Goal: Task Accomplishment & Management: Manage account settings

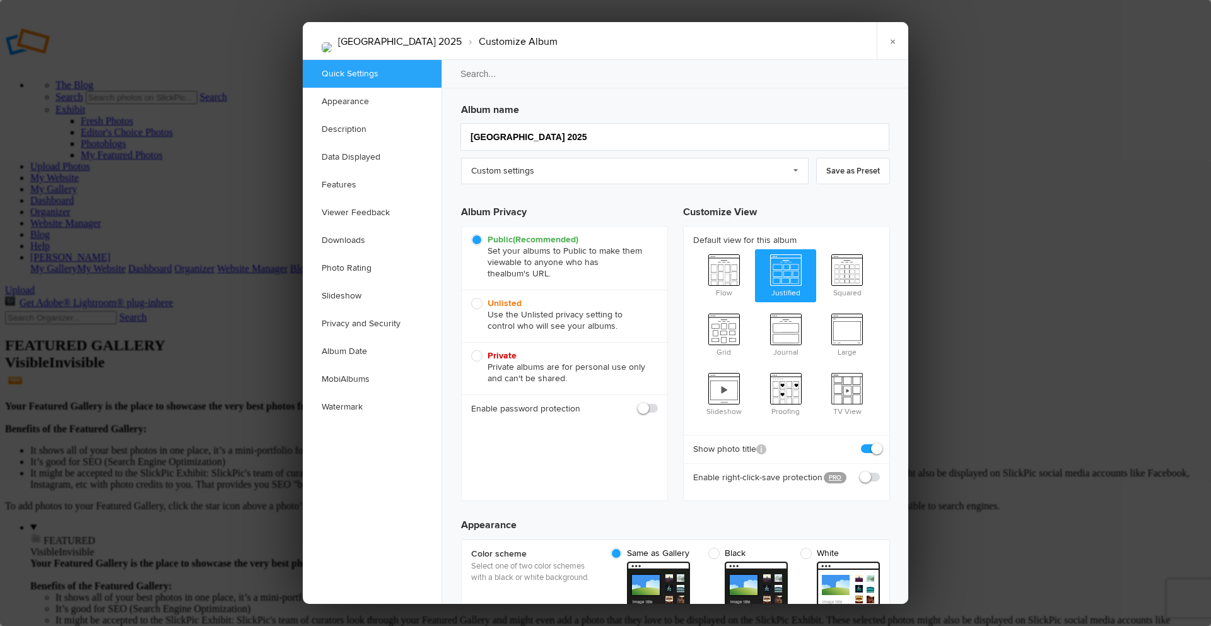
checkbox input "true"
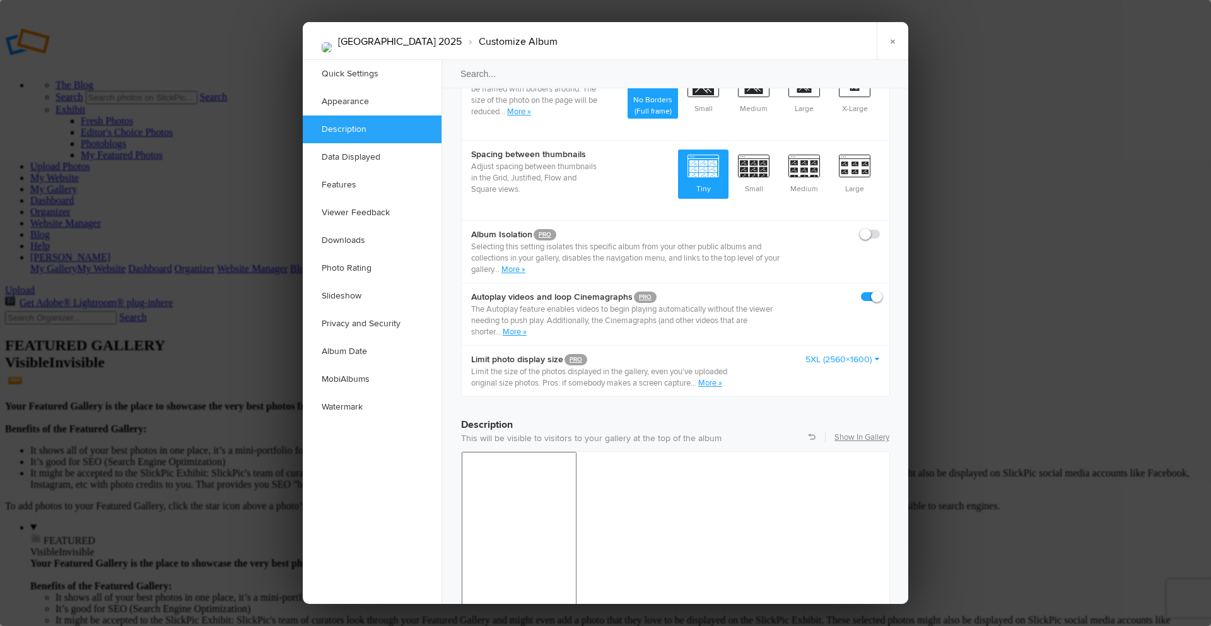
scroll to position [694, 0]
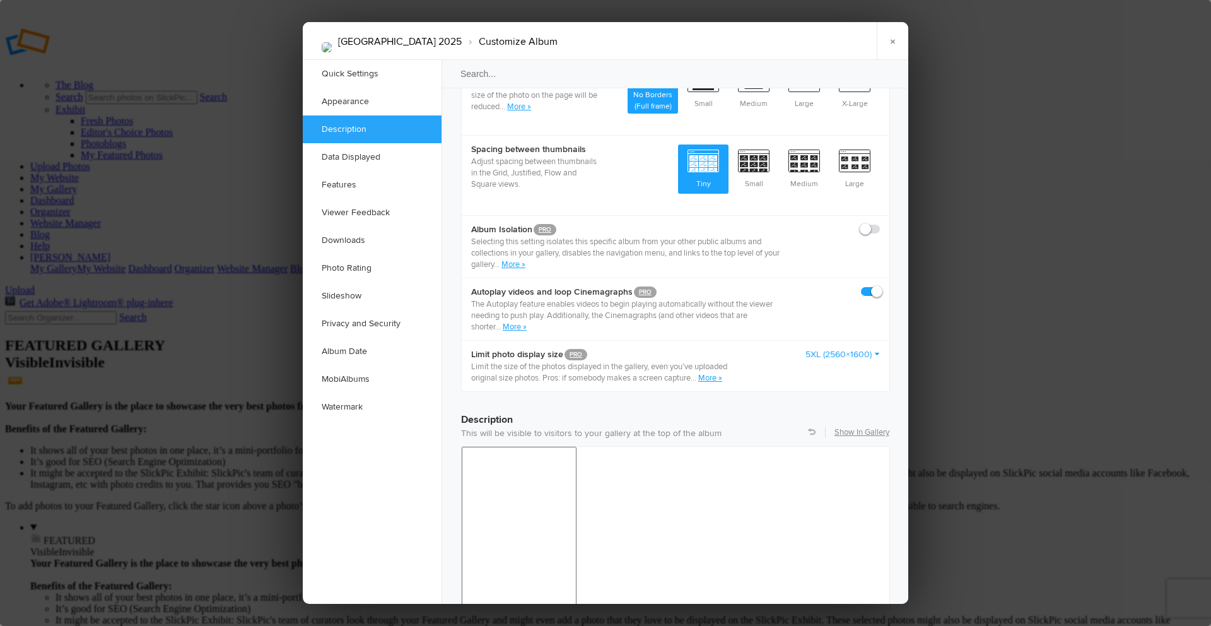
click at [874, 348] on link "5XL (2560×1600)" at bounding box center [842, 354] width 74 height 13
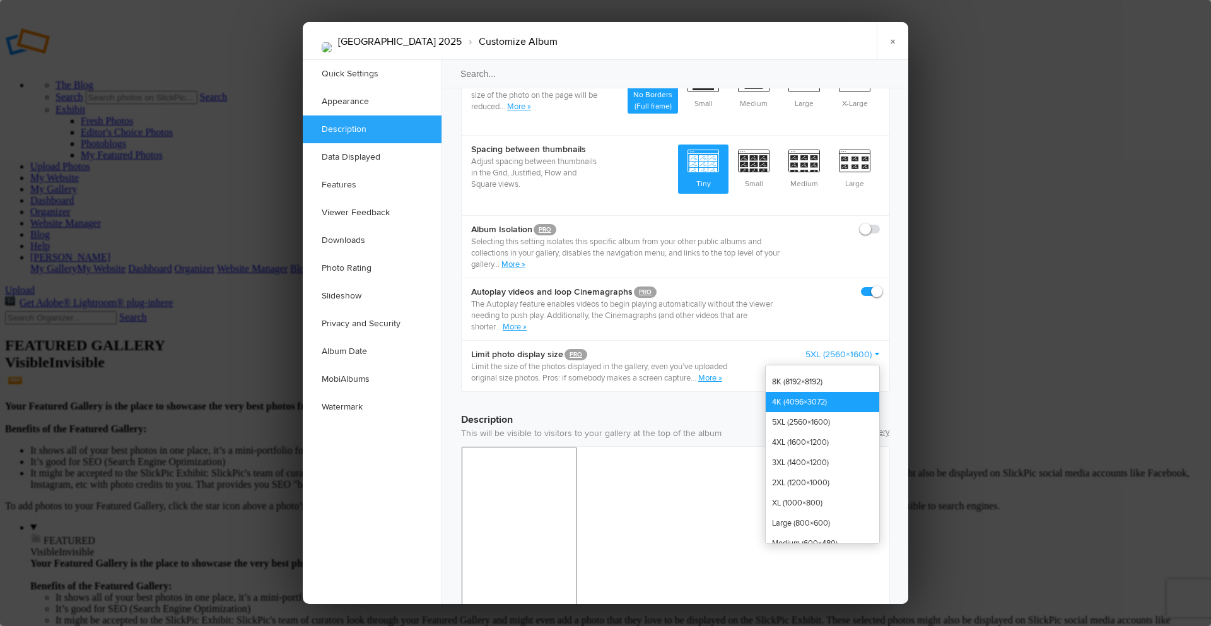
click at [813, 392] on link "4K (4096×3072)" at bounding box center [823, 402] width 114 height 20
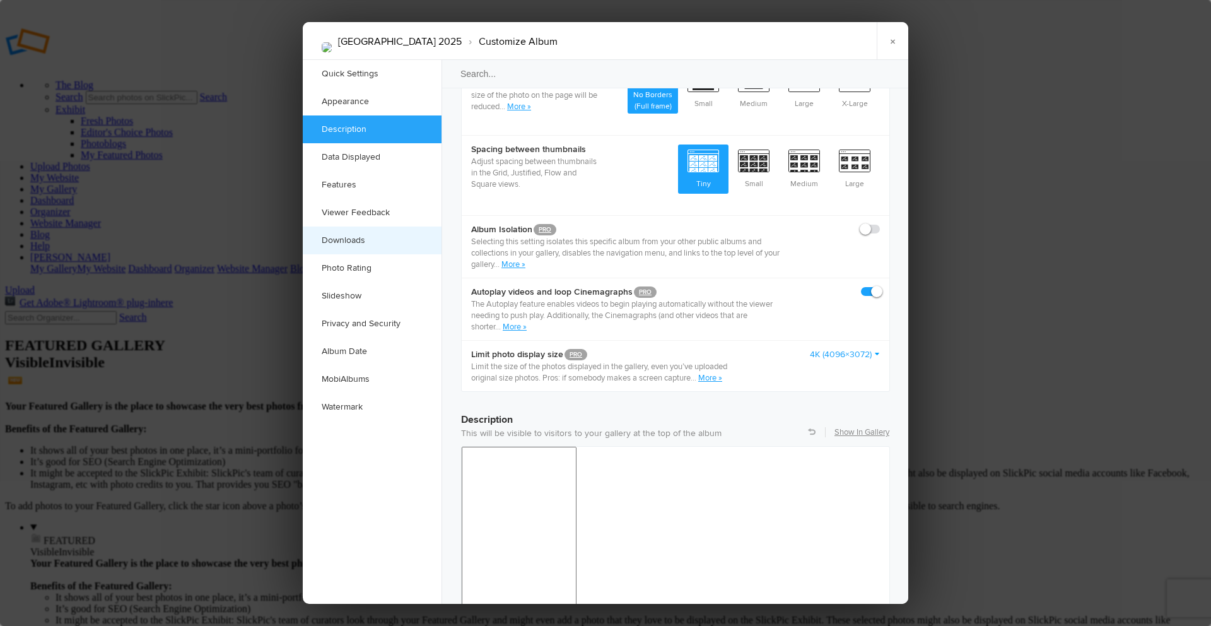
click at [358, 240] on link "Downloads" at bounding box center [372, 240] width 139 height 28
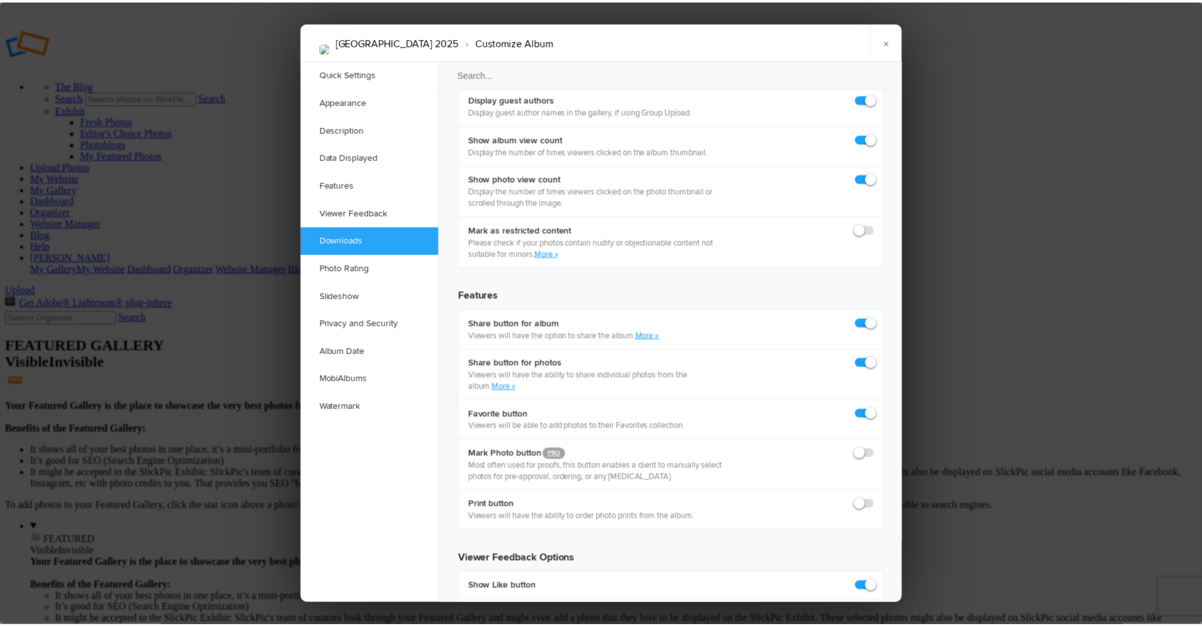
scroll to position [1944, 0]
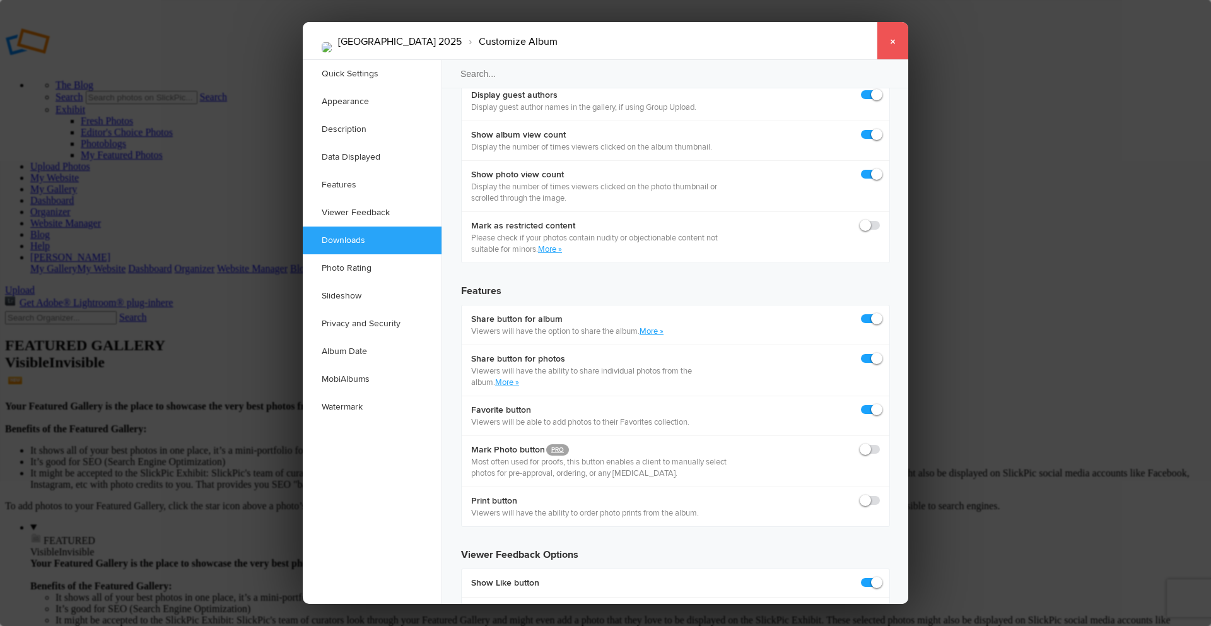
click at [891, 43] on link "×" at bounding box center [893, 41] width 32 height 38
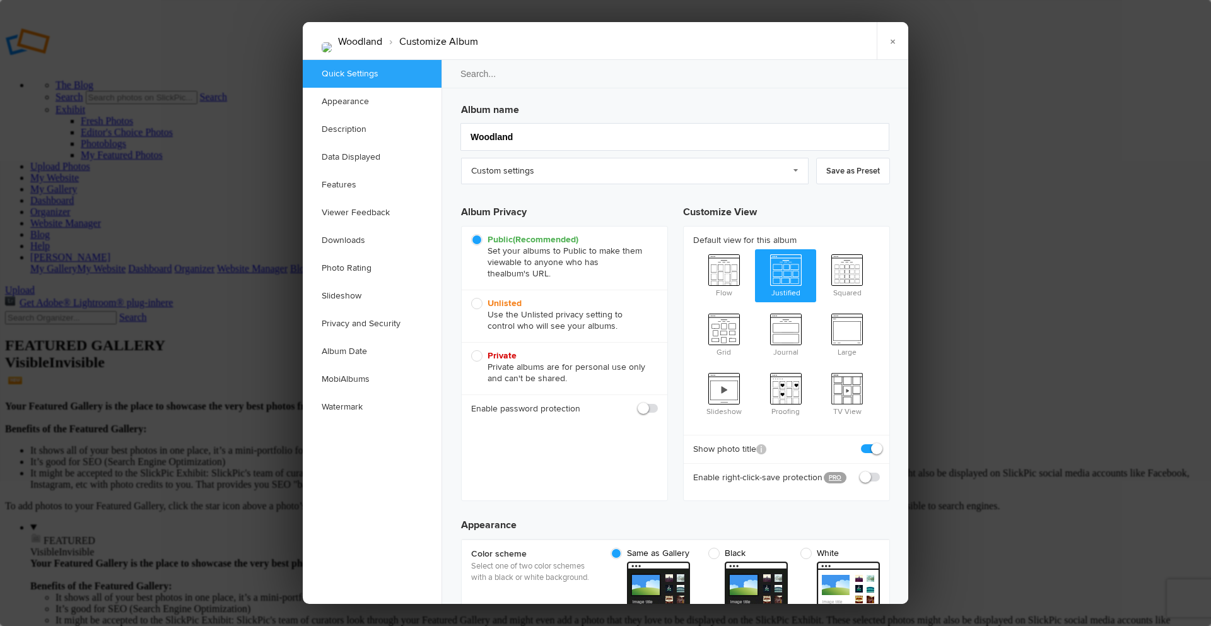
checkbox input "true"
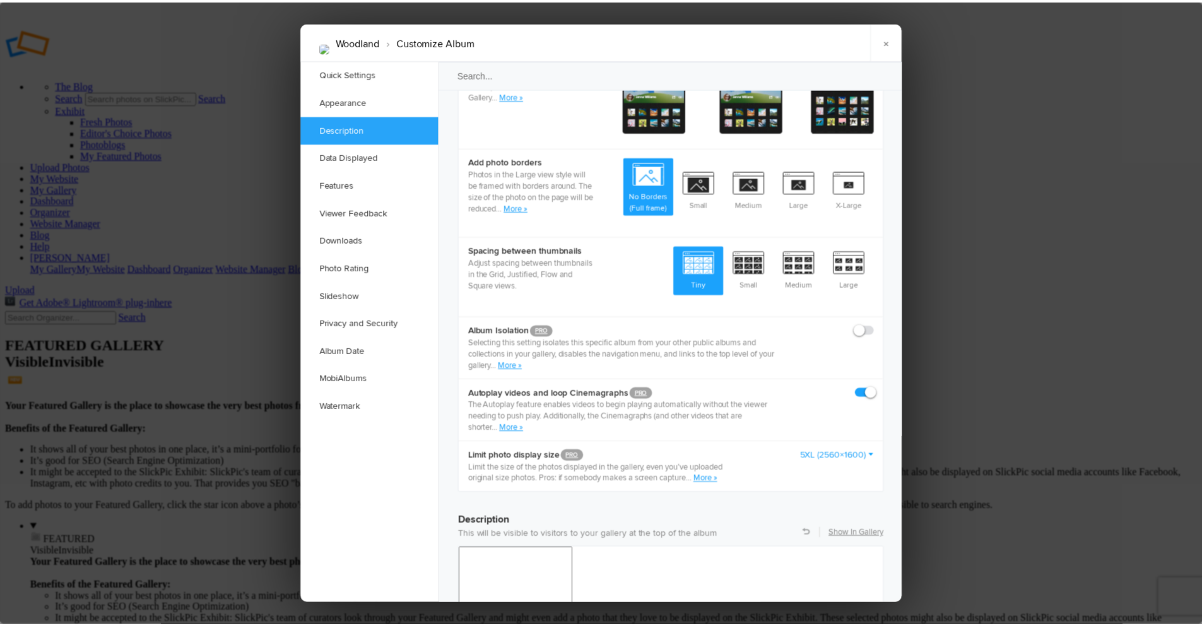
scroll to position [694, 0]
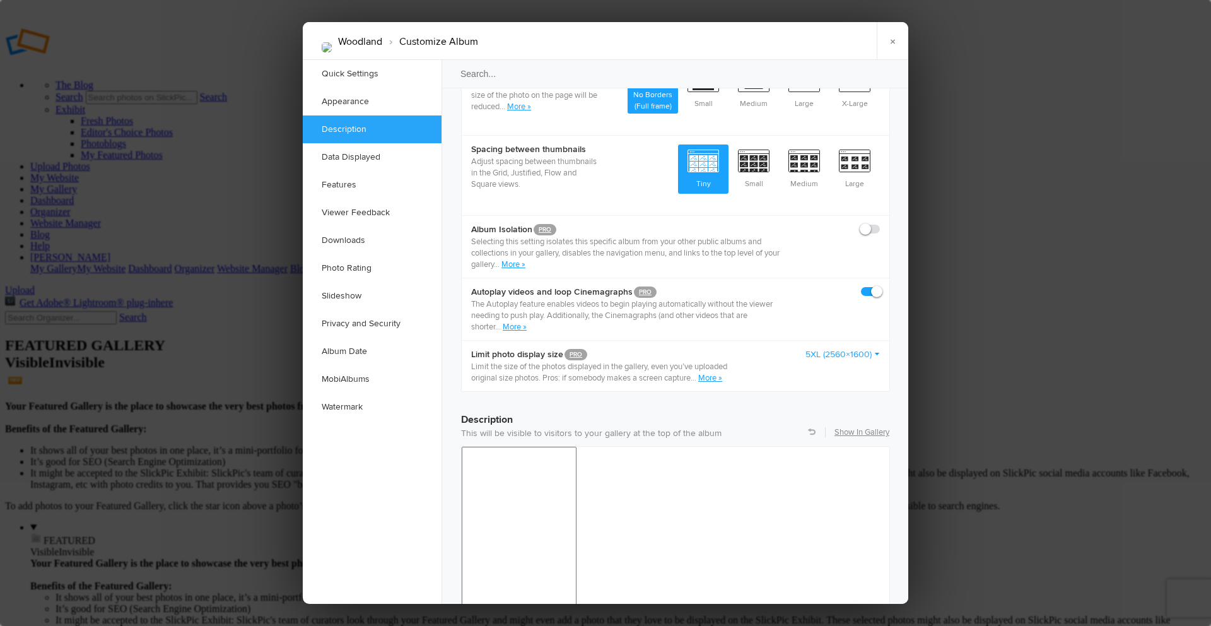
click at [867, 348] on link "5XL (2560×1600)" at bounding box center [842, 354] width 74 height 13
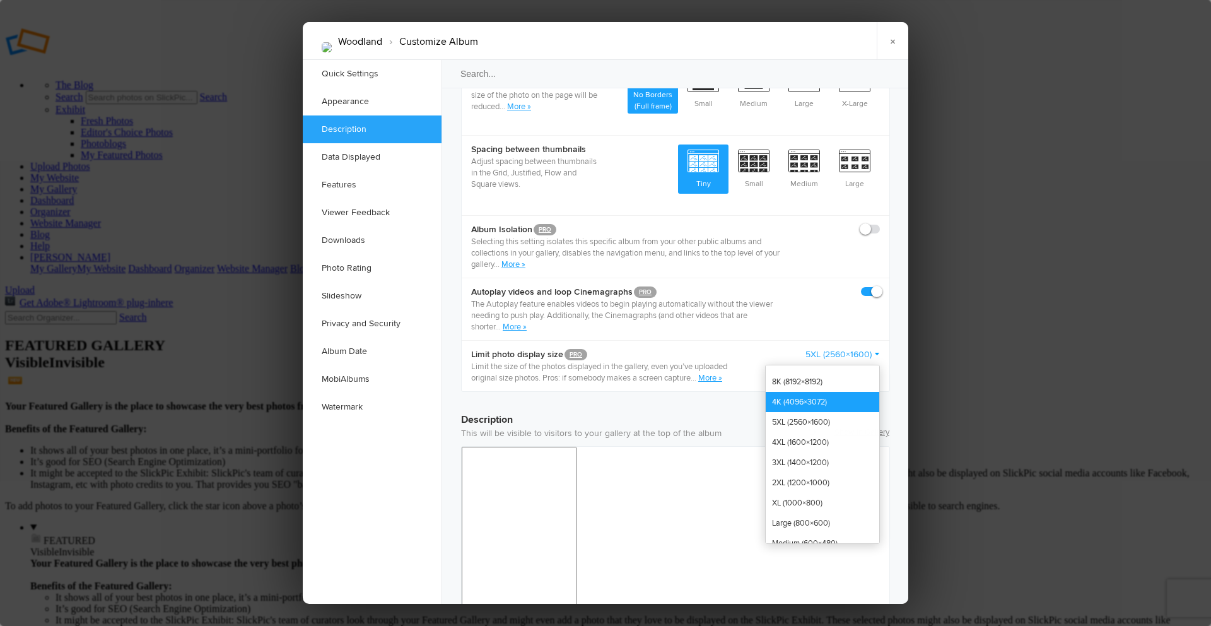
click at [827, 392] on link "4K (4096×3072)" at bounding box center [823, 402] width 114 height 20
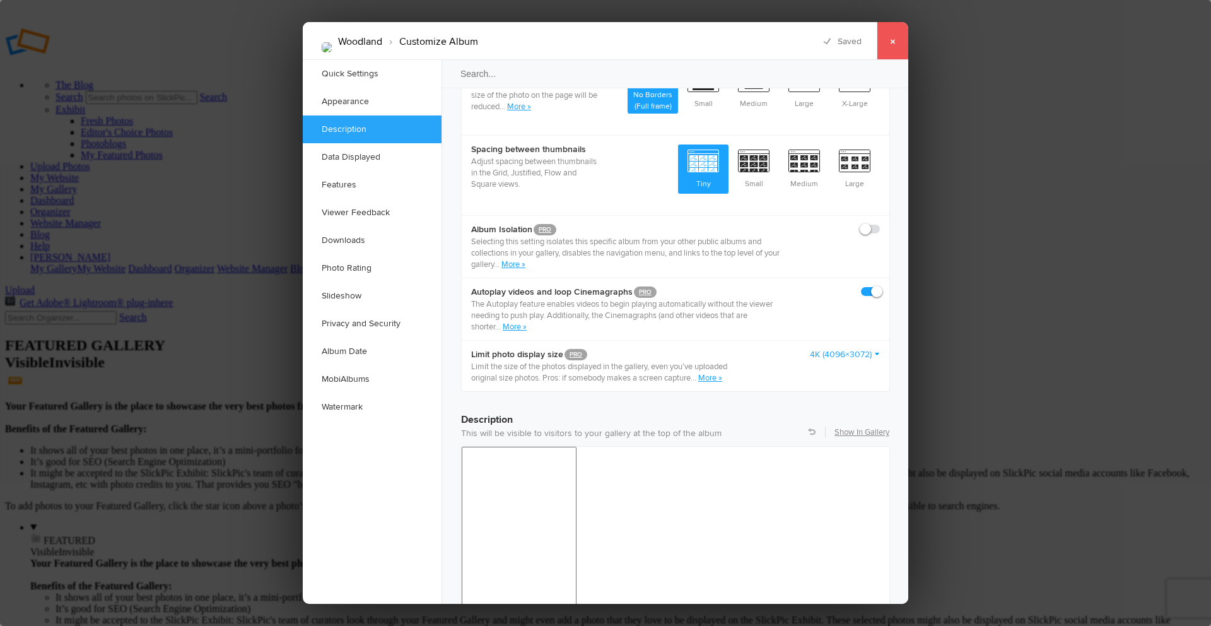
click at [900, 47] on link "×" at bounding box center [893, 41] width 32 height 38
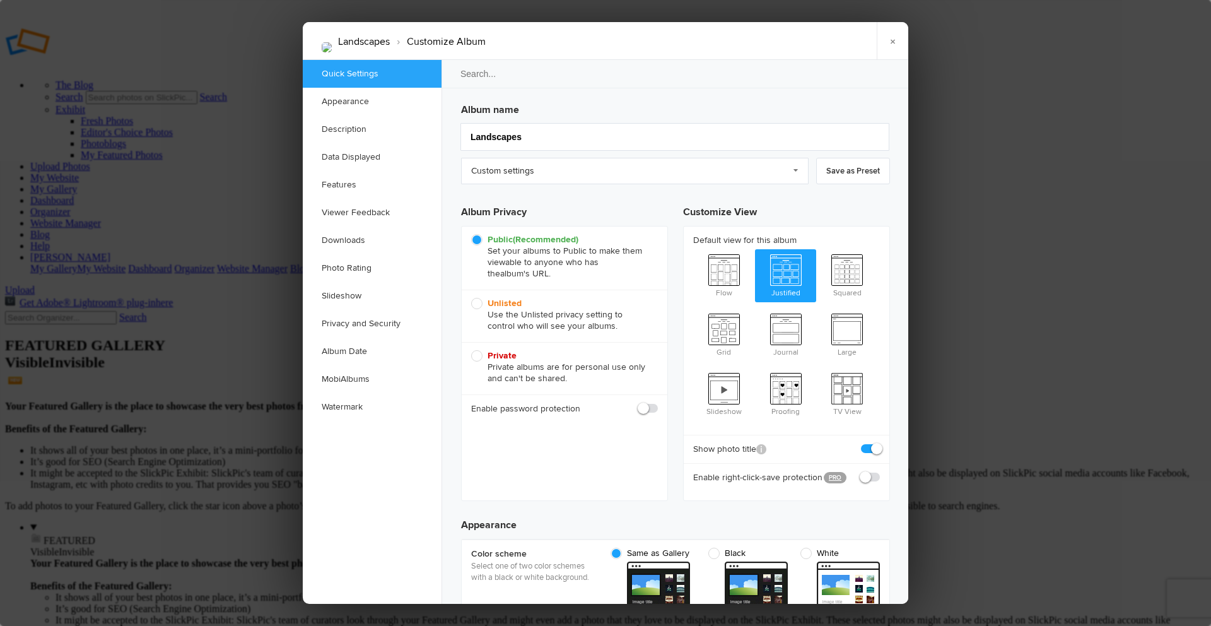
checkbox input "true"
click at [339, 237] on link "Downloads" at bounding box center [372, 240] width 139 height 28
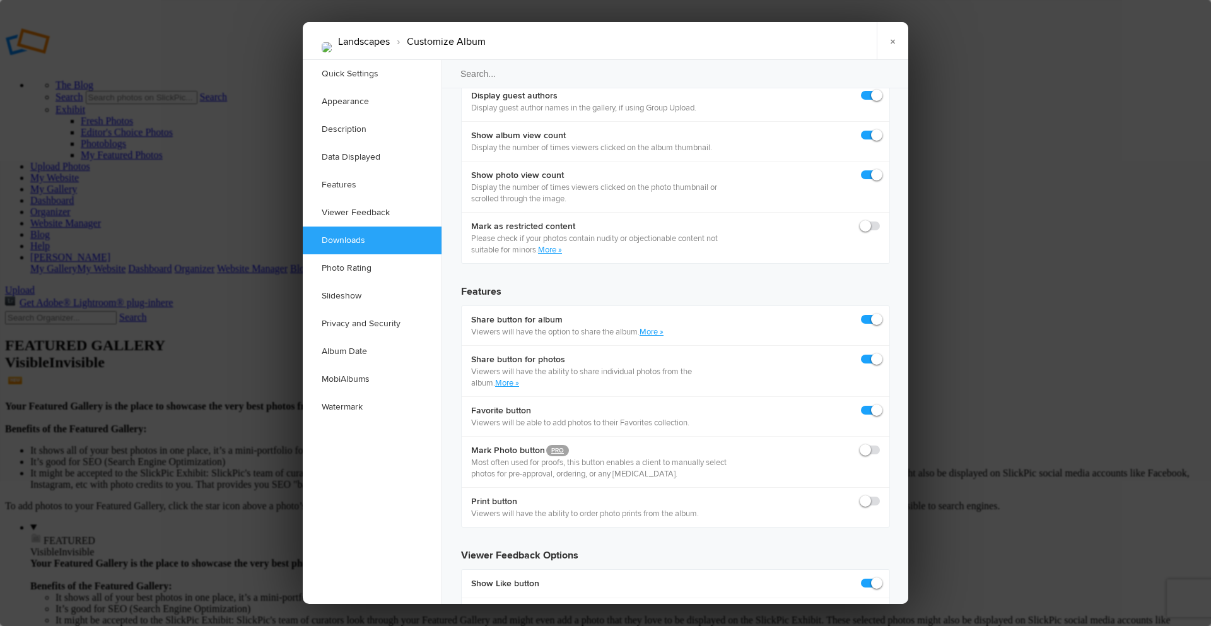
scroll to position [1944, 0]
click at [360, 98] on link "Appearance" at bounding box center [372, 102] width 139 height 28
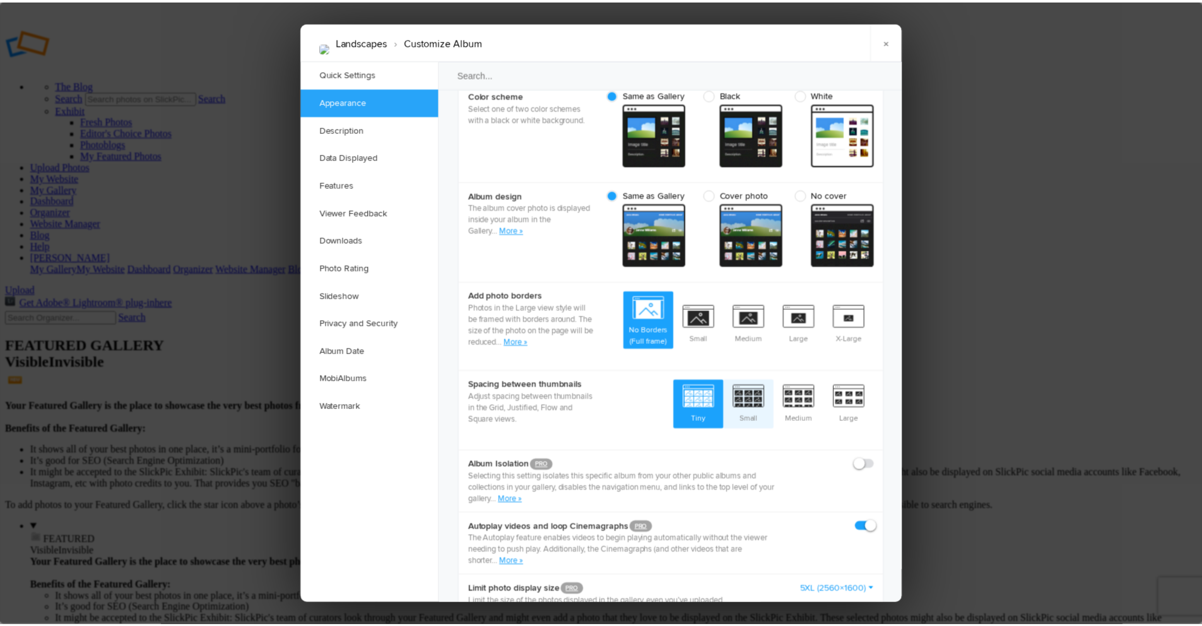
scroll to position [527, 0]
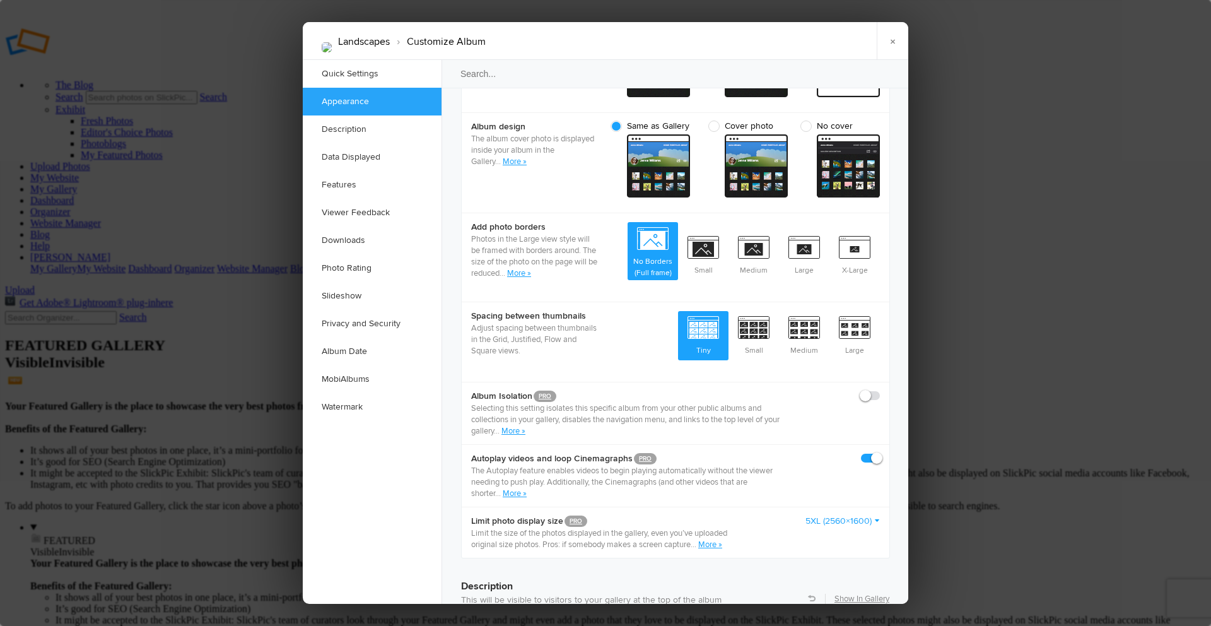
click at [850, 515] on link "5XL (2560×1600)" at bounding box center [842, 521] width 74 height 13
click at [816, 558] on link "4K (4096×3072)" at bounding box center [823, 568] width 114 height 20
click at [891, 45] on link "×" at bounding box center [893, 41] width 32 height 38
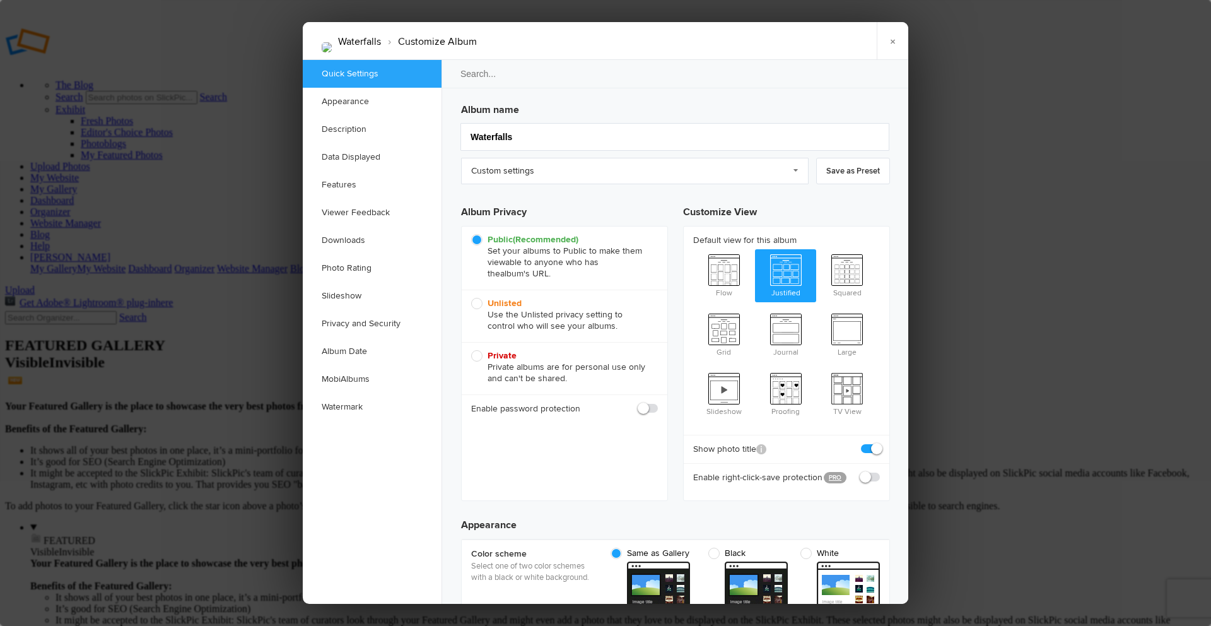
checkbox input "true"
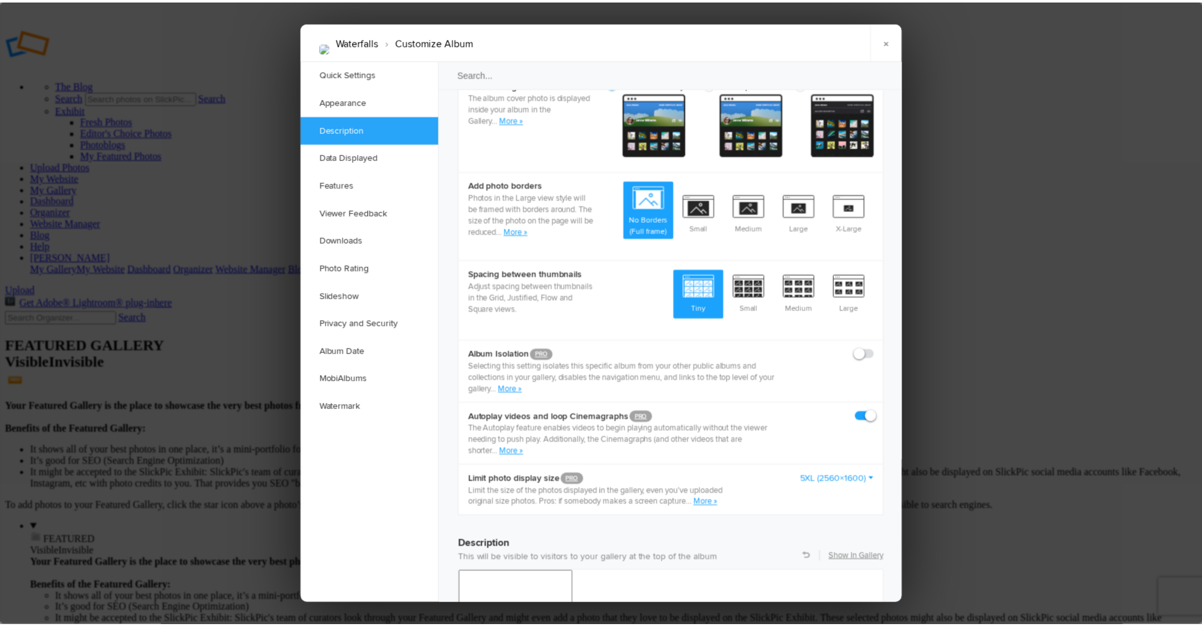
scroll to position [631, 0]
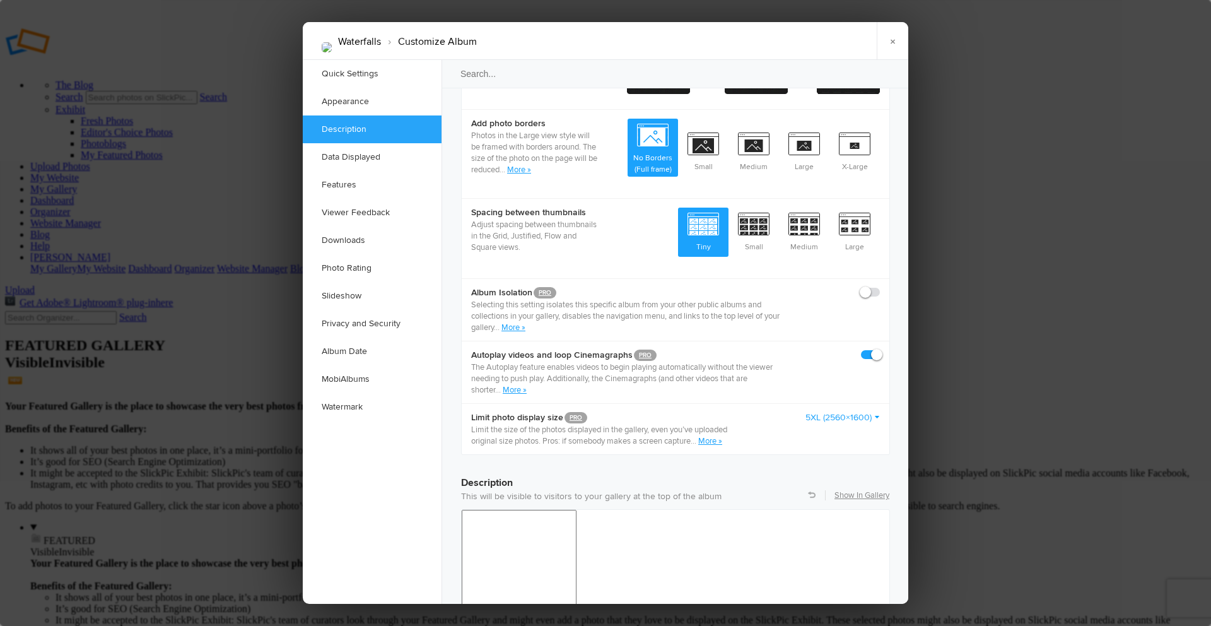
click at [831, 411] on link "5XL (2560×1600)" at bounding box center [842, 417] width 74 height 13
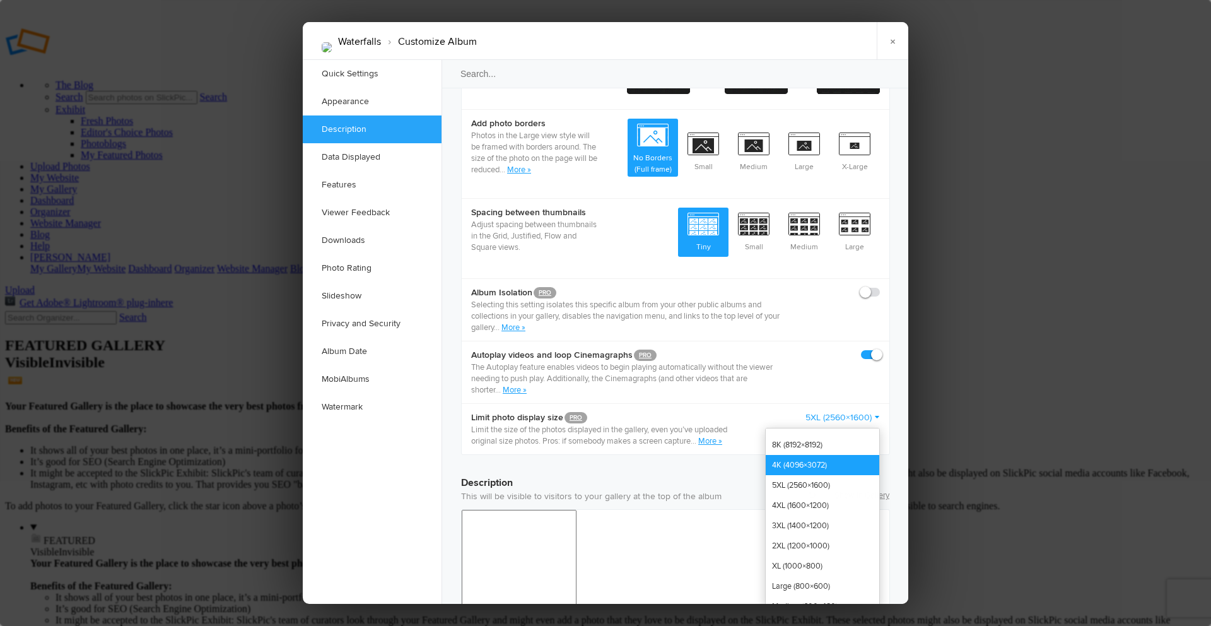
click at [809, 455] on link "4K (4096×3072)" at bounding box center [823, 465] width 114 height 20
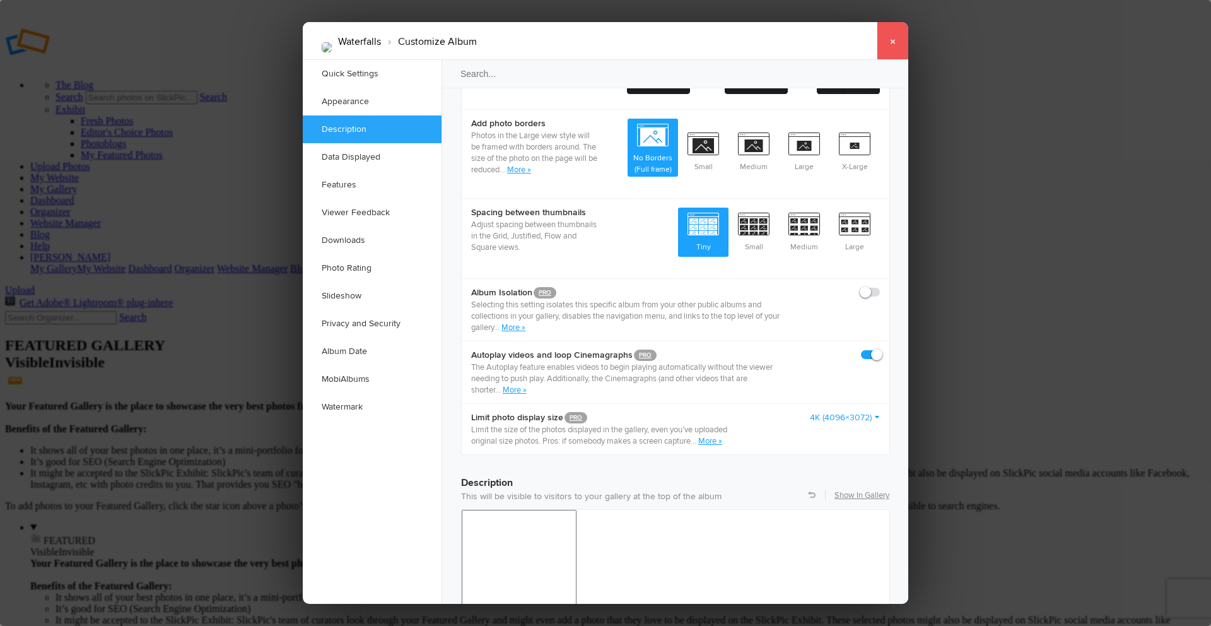
click at [893, 40] on link "×" at bounding box center [893, 41] width 32 height 38
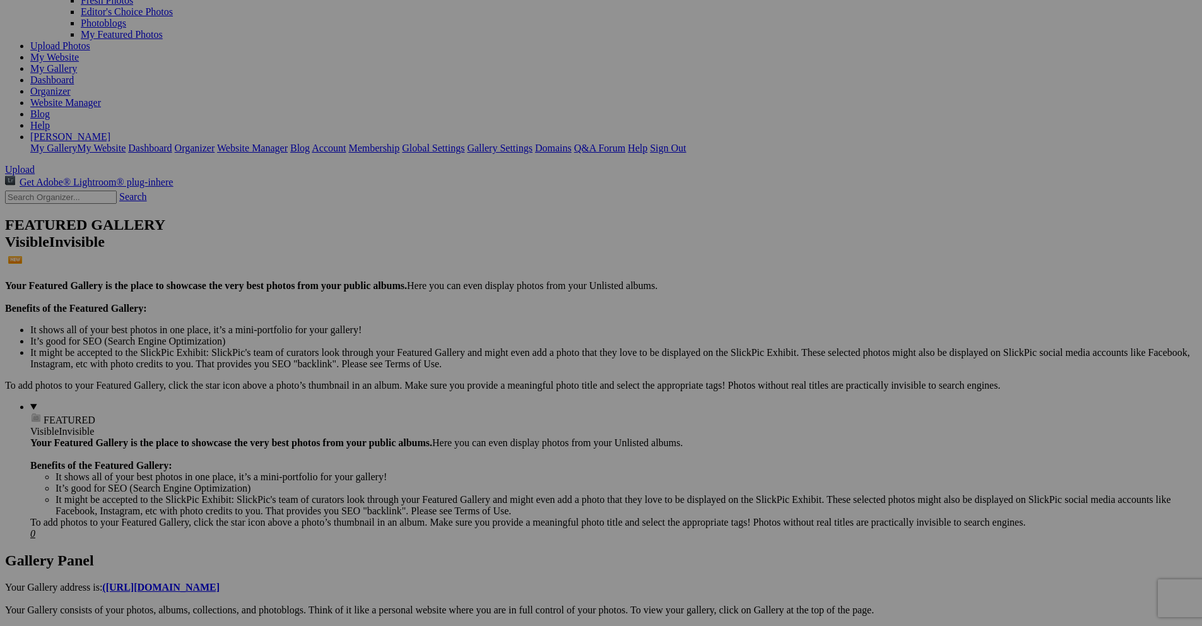
scroll to position [126, 0]
